Goal: Task Accomplishment & Management: Manage account settings

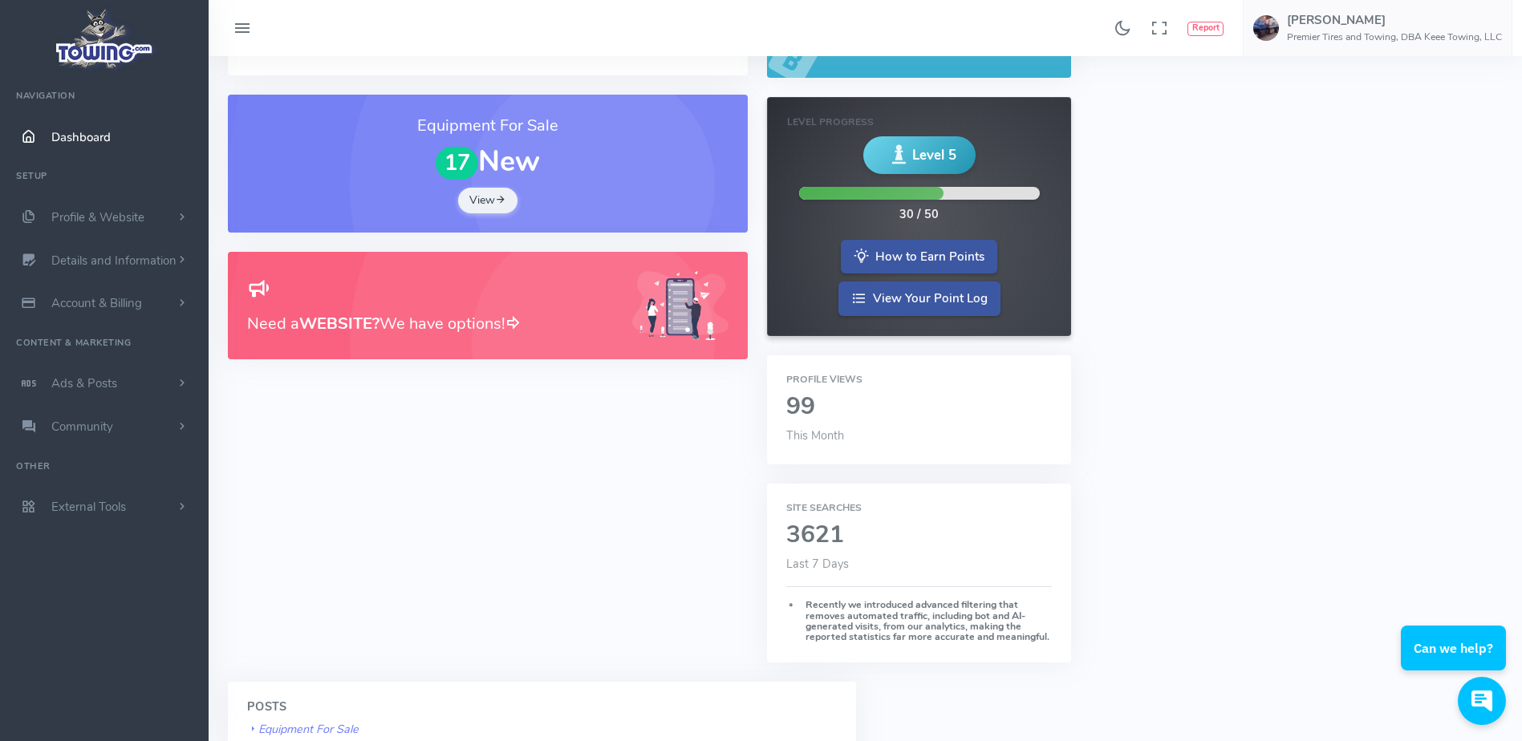
scroll to position [227, 0]
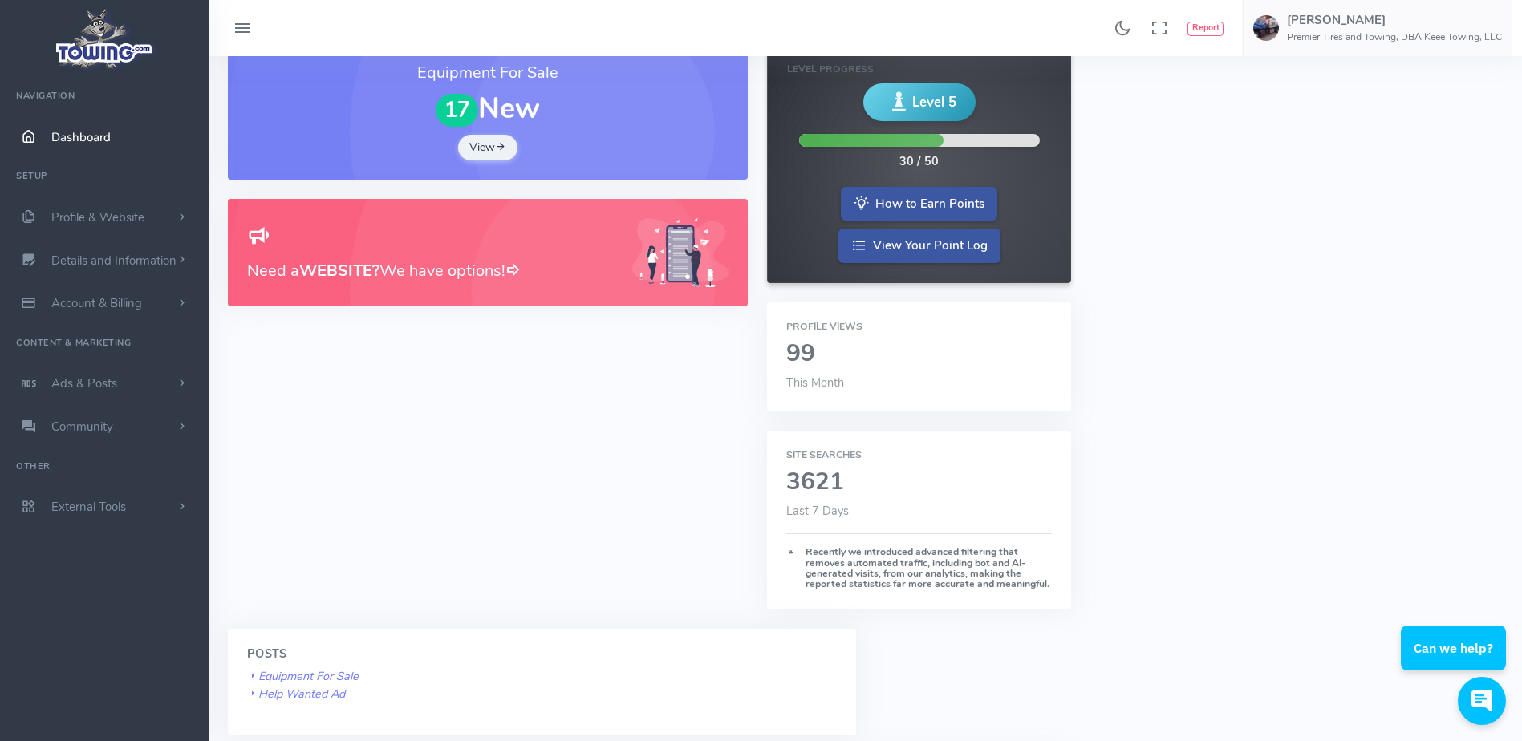
click at [819, 357] on h2 "99" at bounding box center [919, 354] width 266 height 26
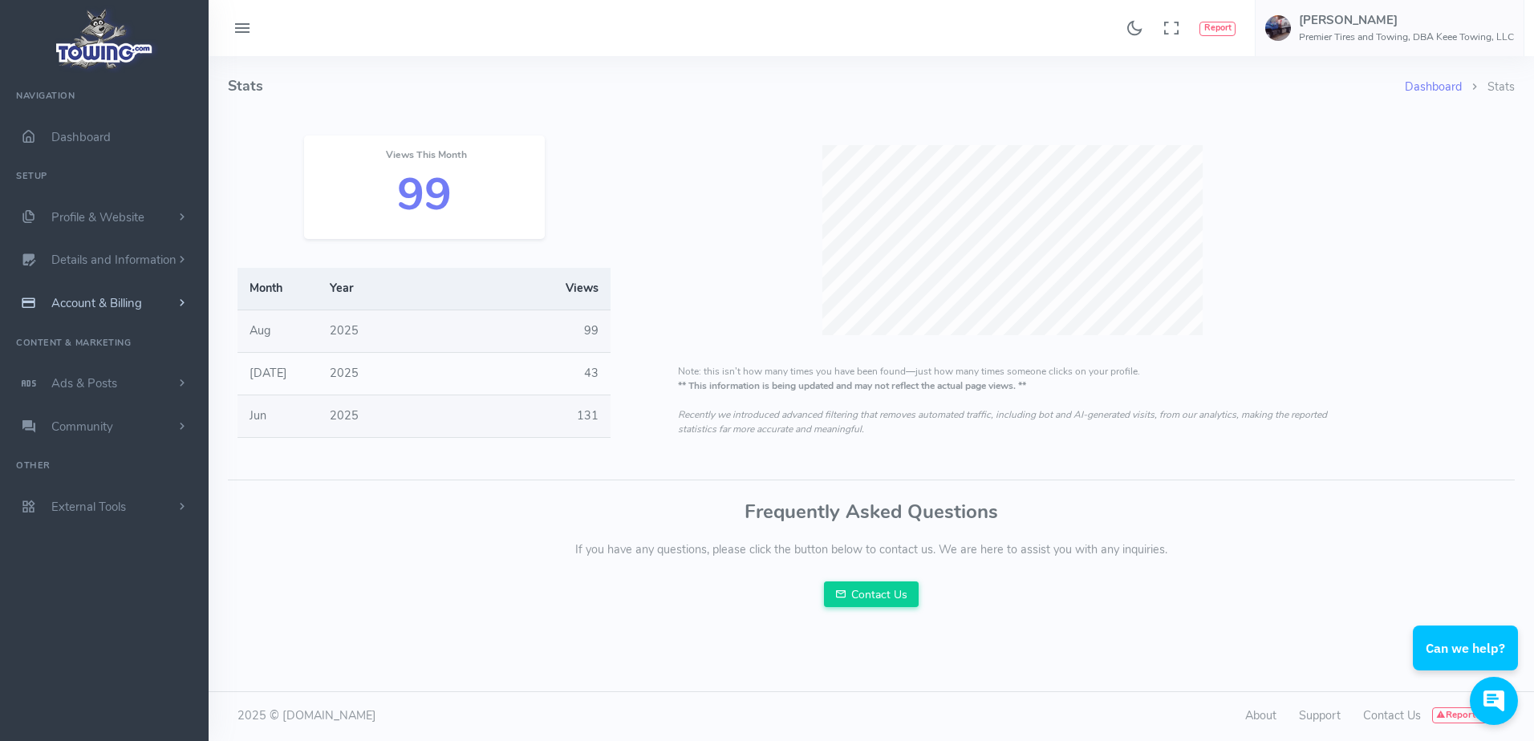
click at [163, 308] on link "Account & Billing" at bounding box center [104, 303] width 209 height 43
click at [112, 478] on link "Cancel" at bounding box center [124, 481] width 168 height 32
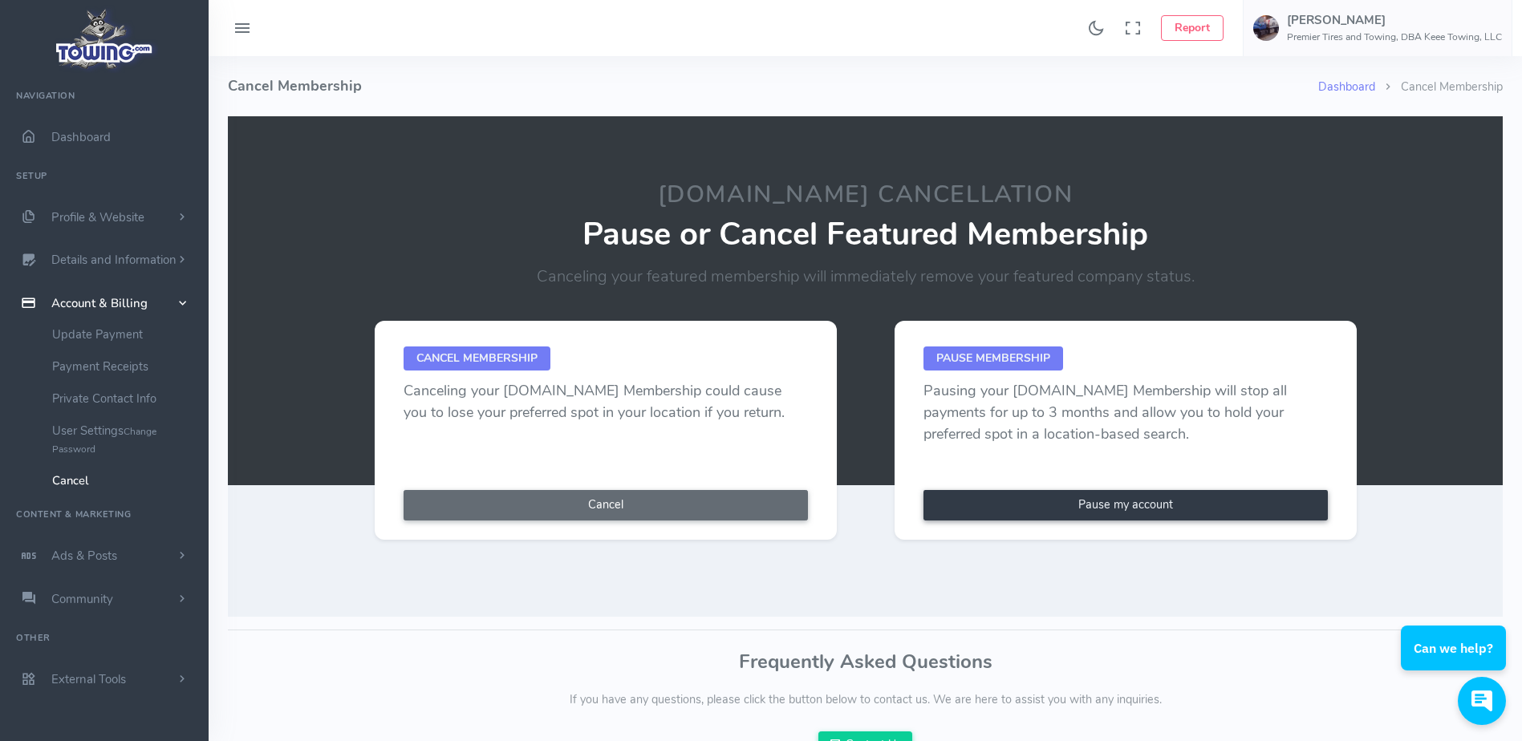
click at [660, 505] on button "Cancel" at bounding box center [606, 505] width 404 height 30
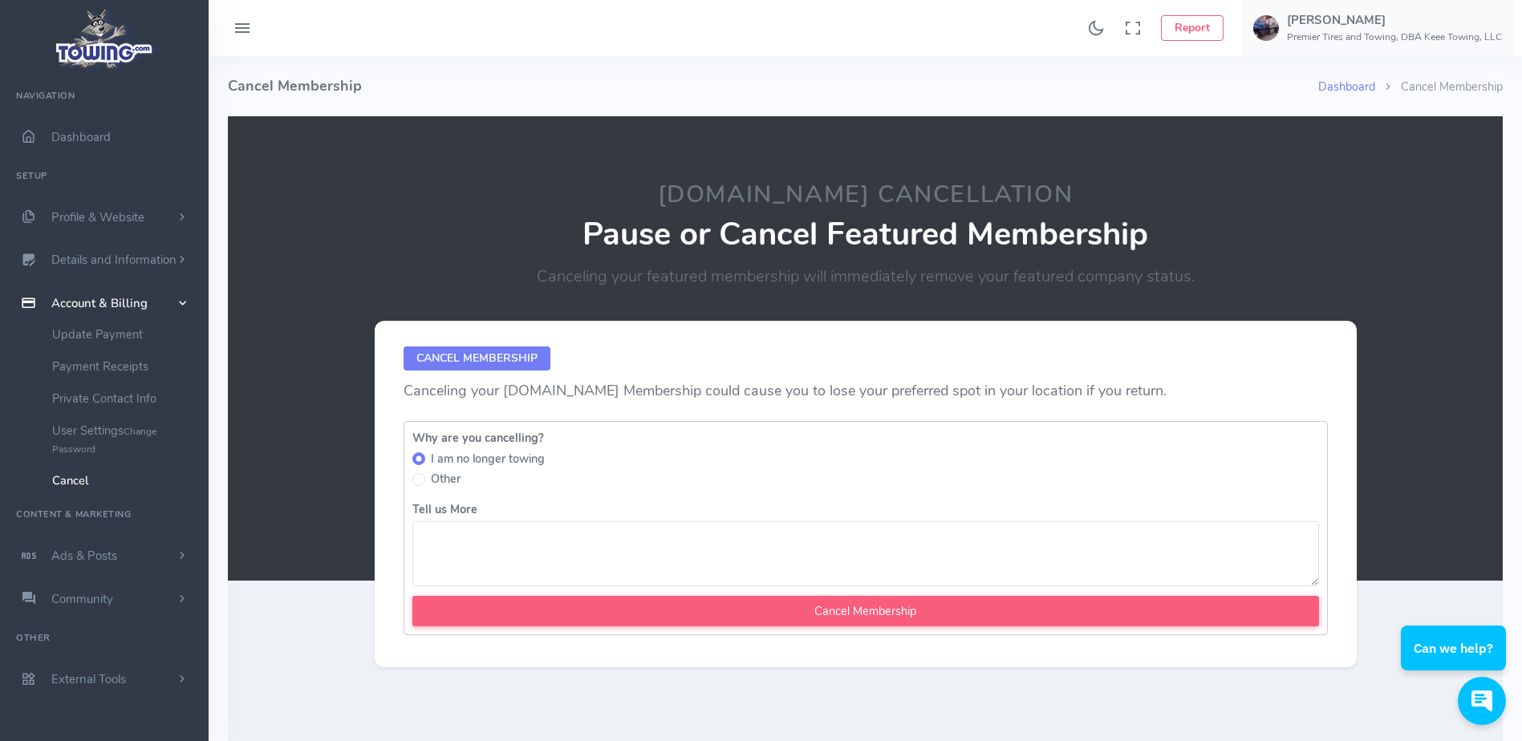
click at [570, 551] on textarea "Tell us More" at bounding box center [865, 554] width 907 height 65
click at [509, 542] on textarea "Activated temporaly to" at bounding box center [865, 554] width 907 height 65
drag, startPoint x: 509, startPoint y: 542, endPoint x: 503, endPoint y: 566, distance: 25.5
click at [503, 566] on textarea "Activated temporaly to" at bounding box center [865, 554] width 907 height 65
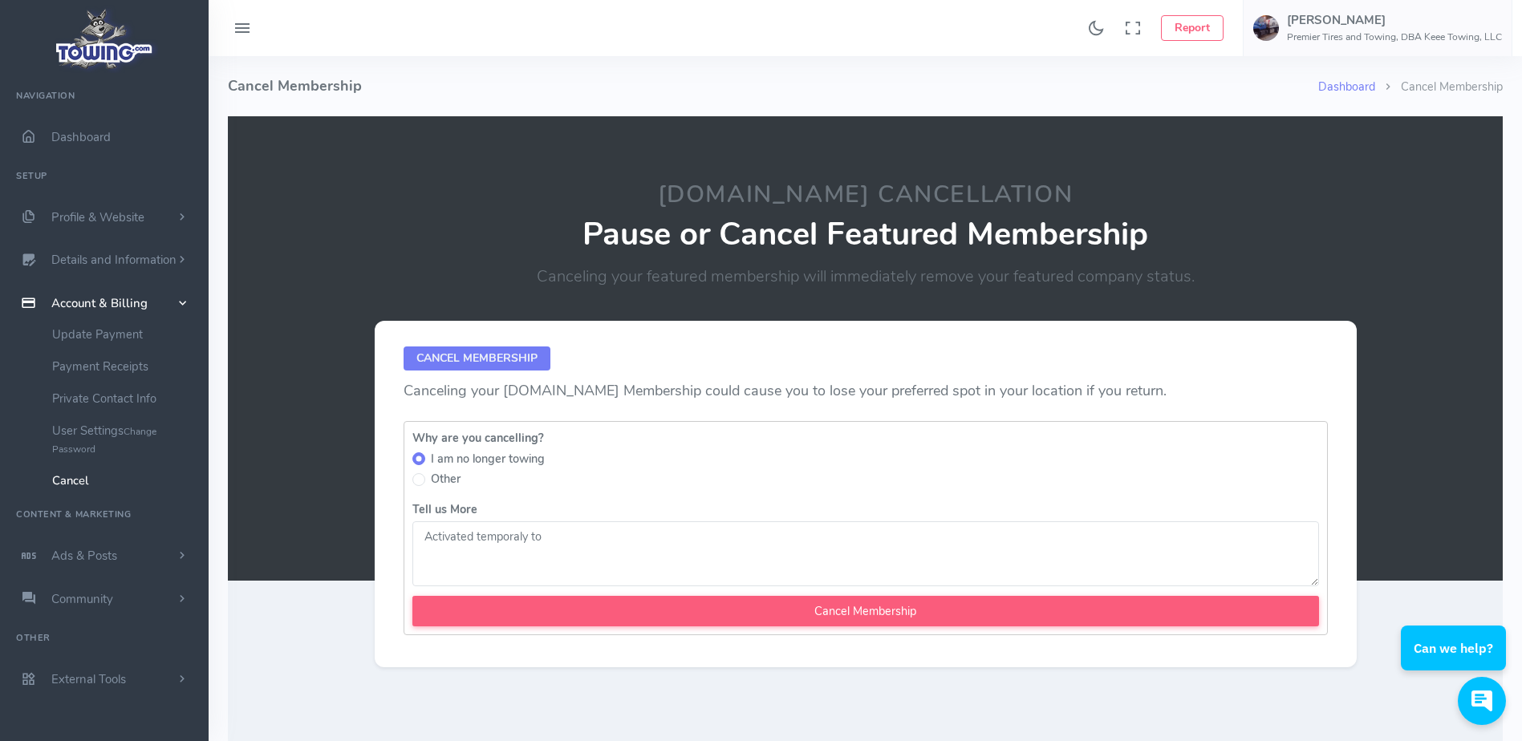
click at [530, 542] on textarea "Activated temporaly to" at bounding box center [865, 554] width 907 height 65
click at [554, 538] on textarea "Activated temporarto" at bounding box center [865, 554] width 907 height 65
click at [537, 538] on textarea "Activated temporally" at bounding box center [865, 554] width 907 height 65
click at [517, 542] on textarea "Activated temporalily" at bounding box center [865, 554] width 907 height 65
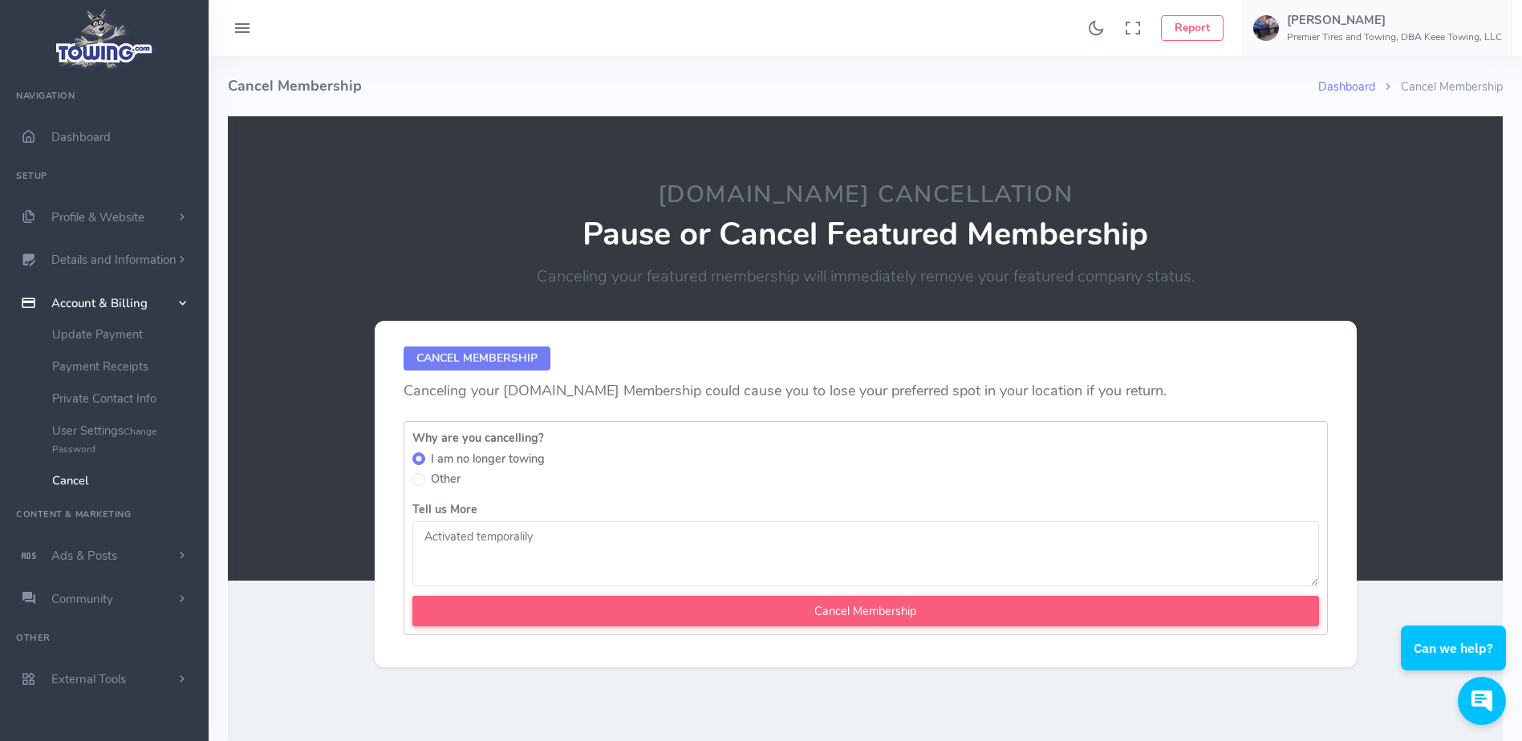
click at [517, 542] on textarea "Activated temporalily" at bounding box center [865, 554] width 907 height 65
drag, startPoint x: 517, startPoint y: 542, endPoint x: 453, endPoint y: 259, distance: 289.6
click at [453, 259] on div "Towing.com Cancellation Pause or Cancel Featured Membership Canceling your feat…" at bounding box center [866, 235] width 1040 height 107
click at [559, 533] on textarea "Activated temporalily" at bounding box center [865, 554] width 907 height 65
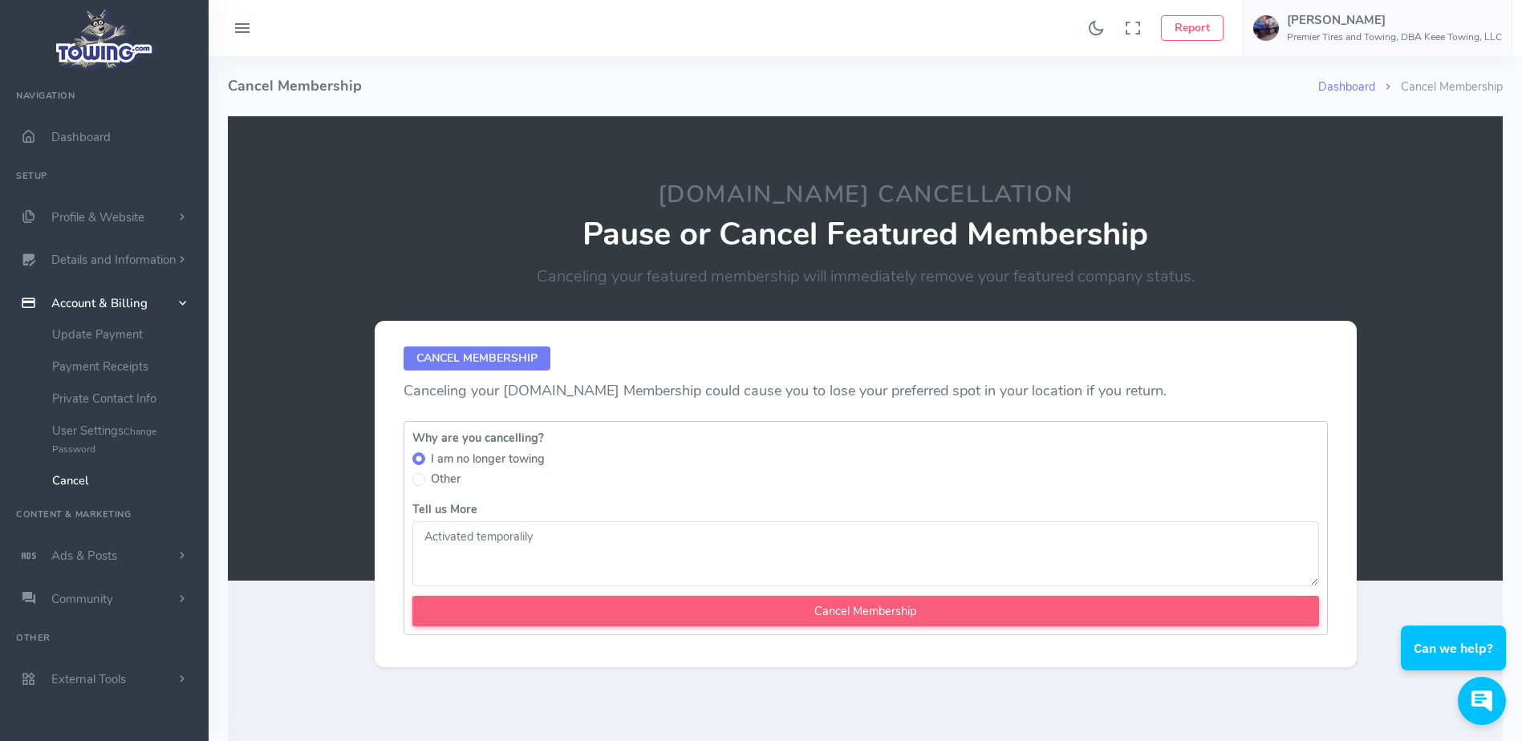
click at [559, 533] on textarea "Activated temporalily" at bounding box center [865, 554] width 907 height 65
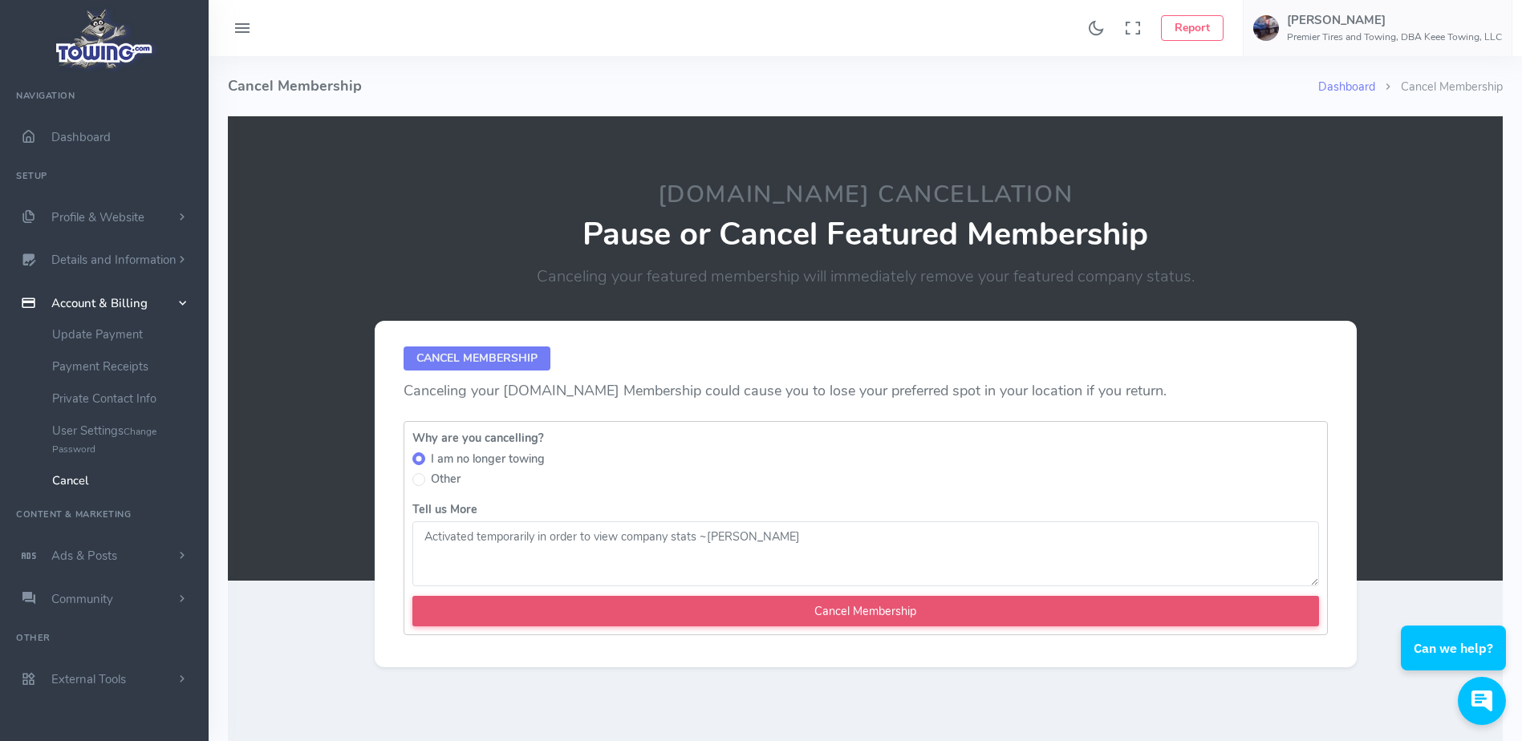
type textarea "Activated temporarily in order to view company stats ~Kate"
drag, startPoint x: 649, startPoint y: 615, endPoint x: 563, endPoint y: 615, distance: 85.9
click at [563, 615] on input "Cancel Membership" at bounding box center [865, 611] width 907 height 30
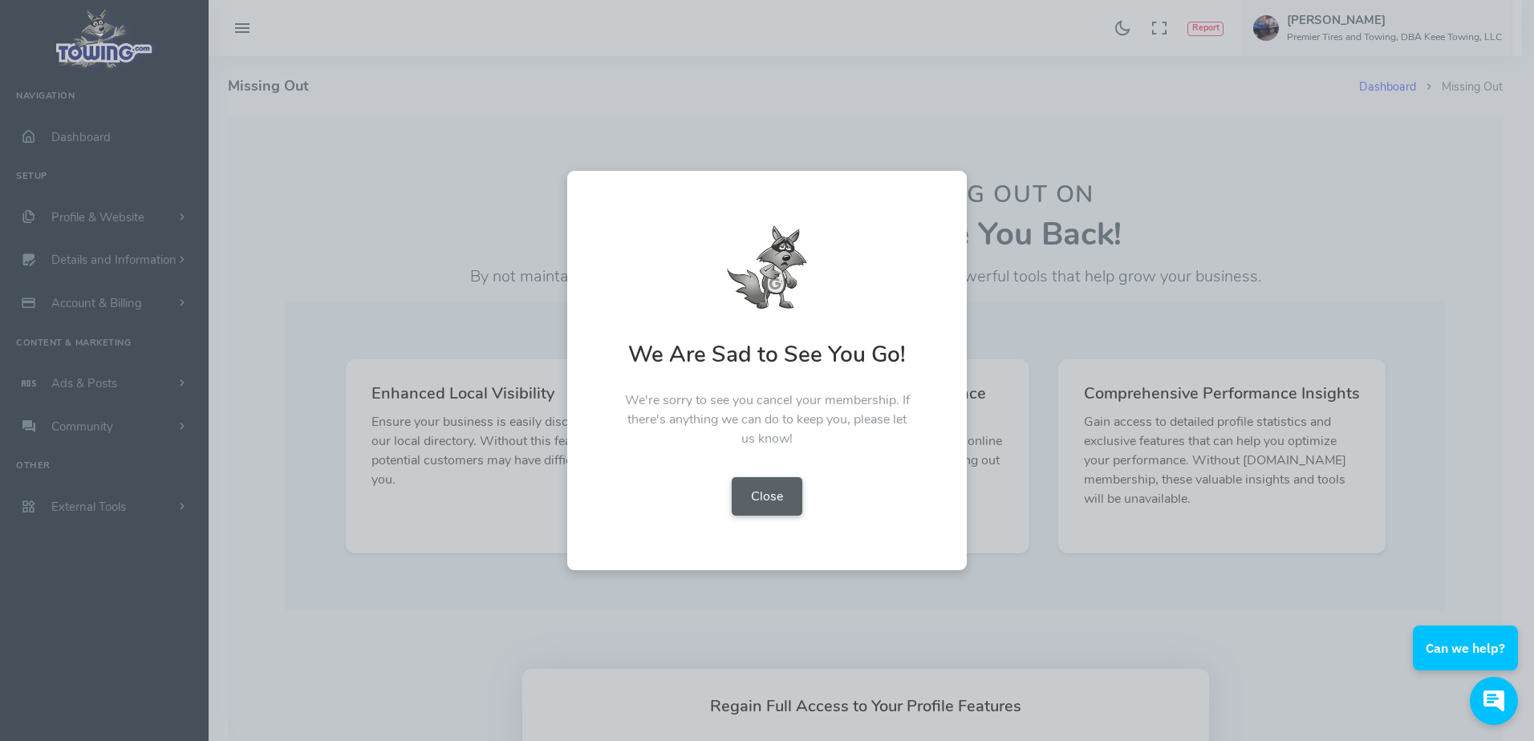
click at [769, 497] on button "Close" at bounding box center [767, 496] width 71 height 39
